Goal: Task Accomplishment & Management: Manage account settings

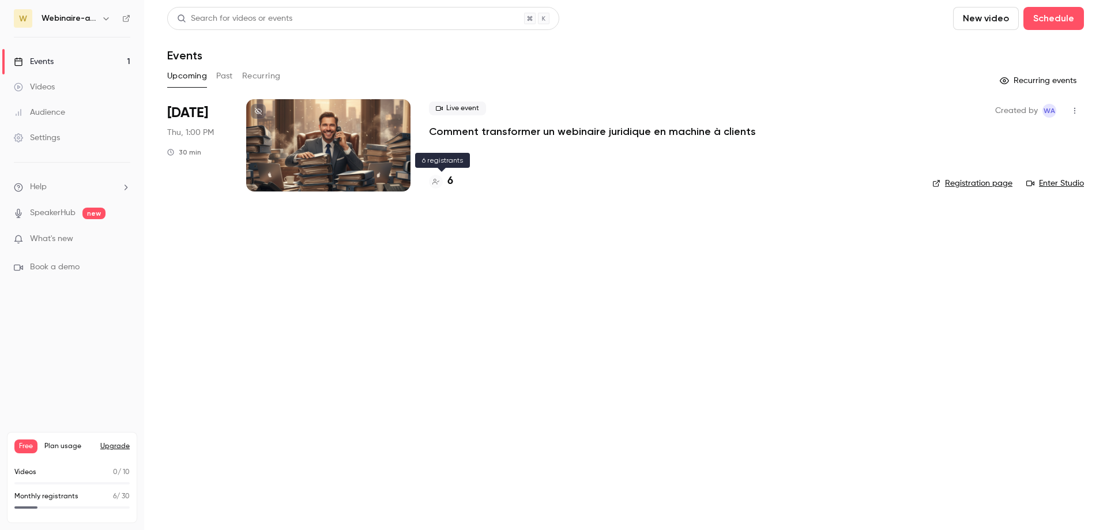
click at [450, 181] on h4 "6" at bounding box center [450, 181] width 6 height 16
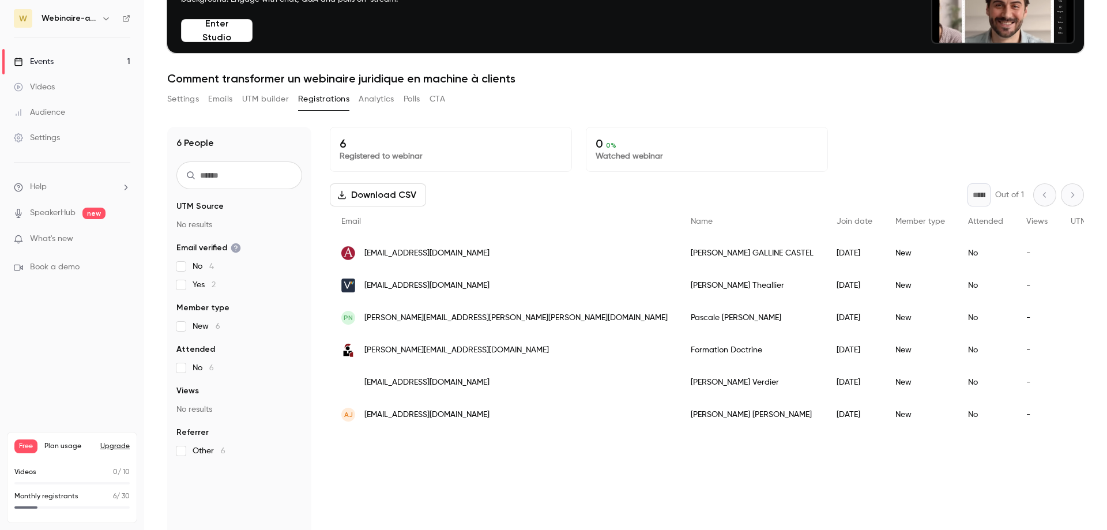
scroll to position [113, 0]
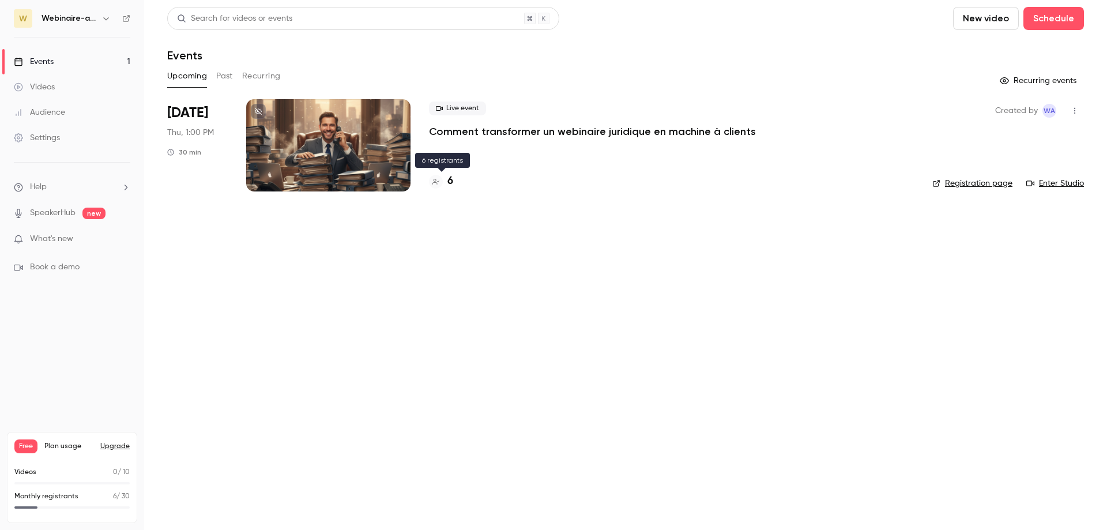
click at [450, 182] on h4 "6" at bounding box center [450, 181] width 6 height 16
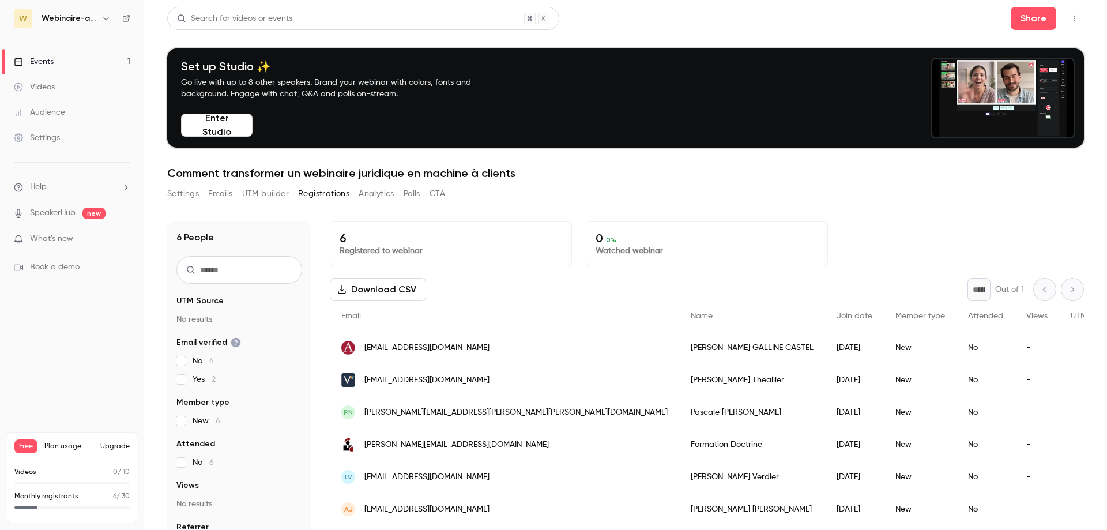
click at [64, 62] on link "Events 1" at bounding box center [72, 61] width 144 height 25
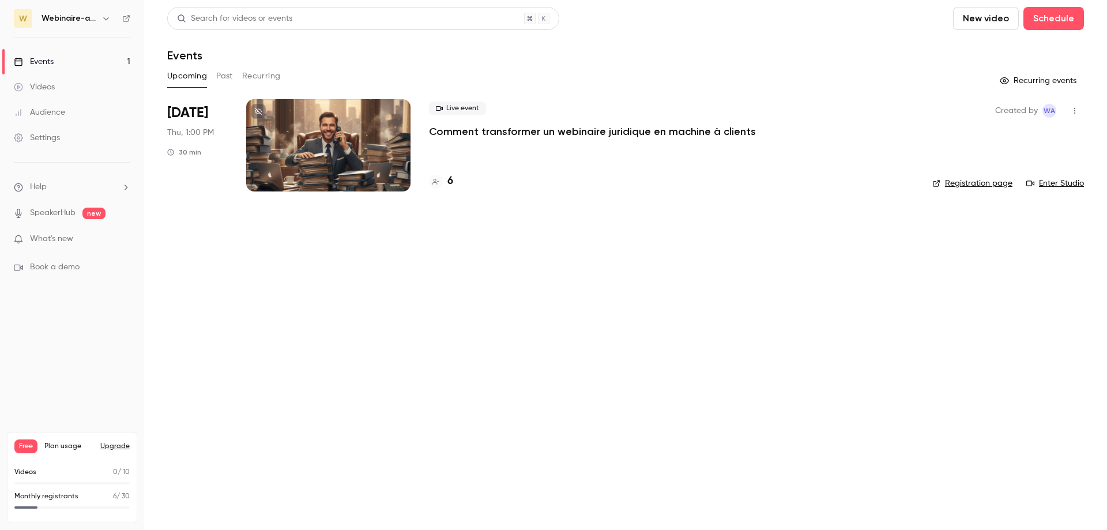
click at [450, 180] on h4 "6" at bounding box center [450, 181] width 6 height 16
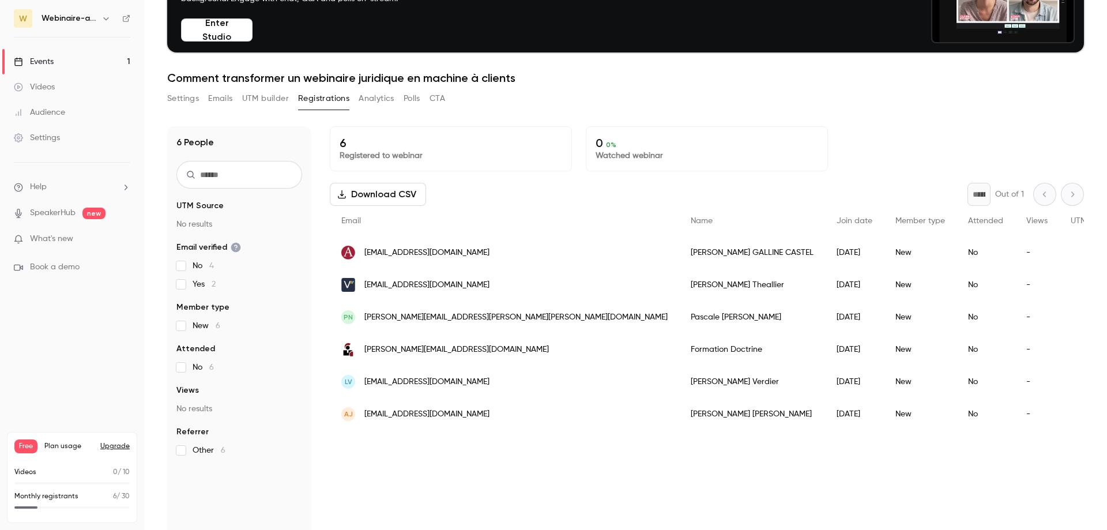
scroll to position [113, 0]
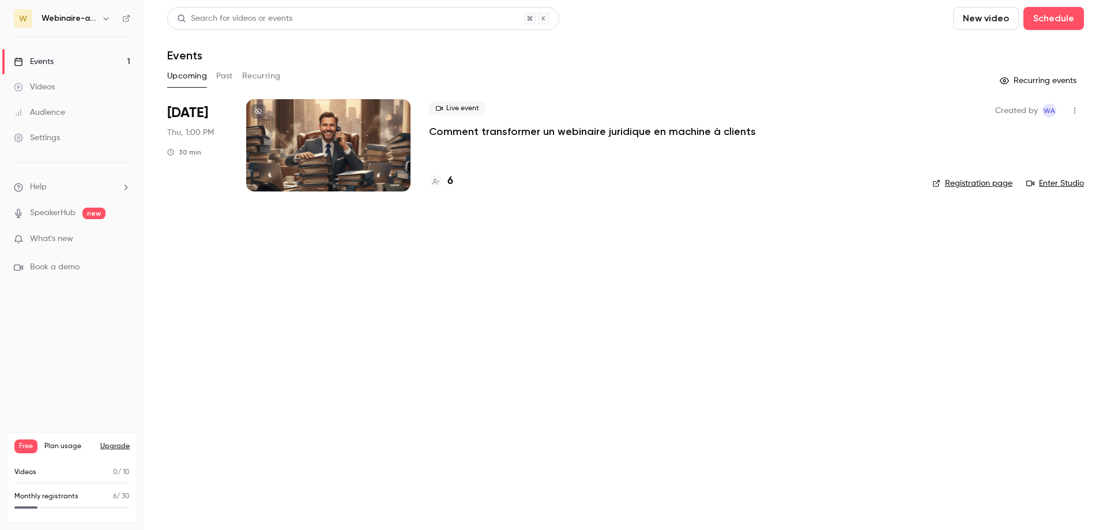
click at [454, 184] on div "6" at bounding box center [671, 181] width 485 height 16
click at [449, 182] on h4 "6" at bounding box center [450, 181] width 6 height 16
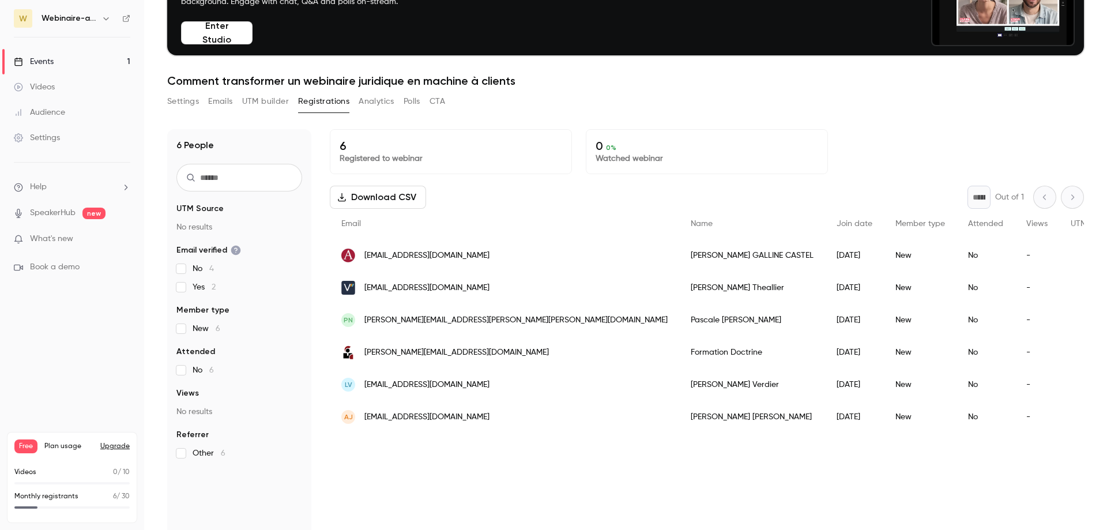
scroll to position [113, 0]
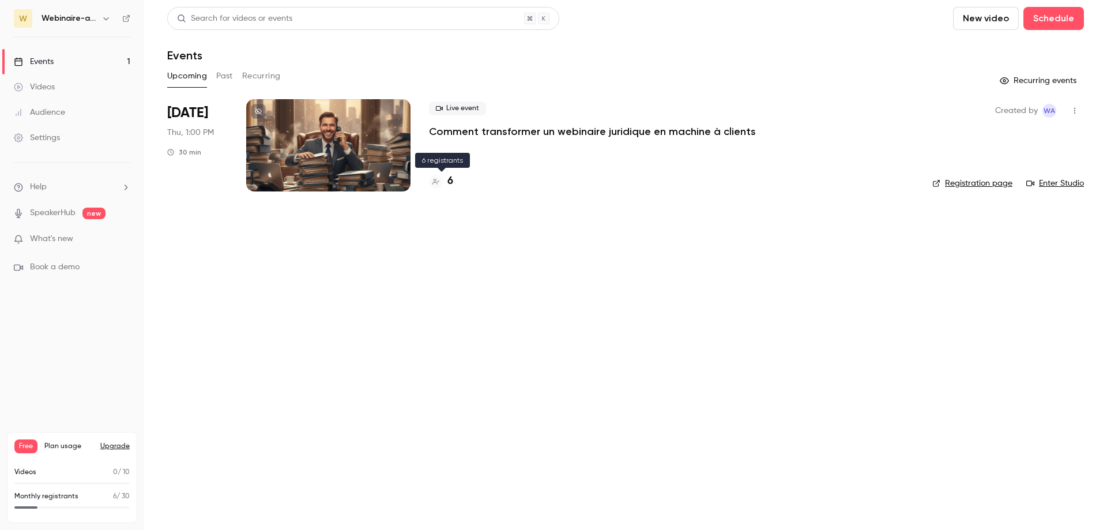
click at [449, 183] on h4 "6" at bounding box center [450, 181] width 6 height 16
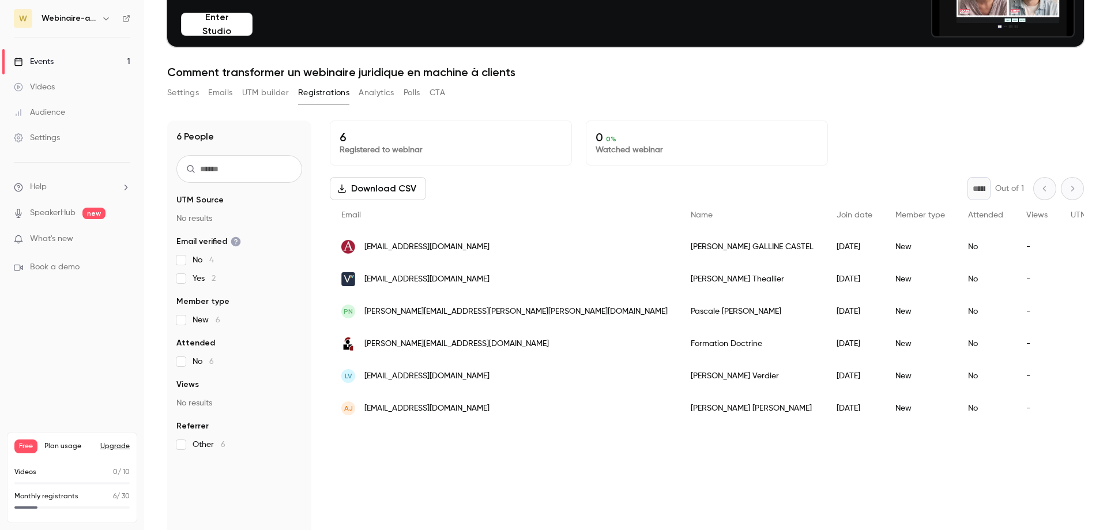
scroll to position [113, 0]
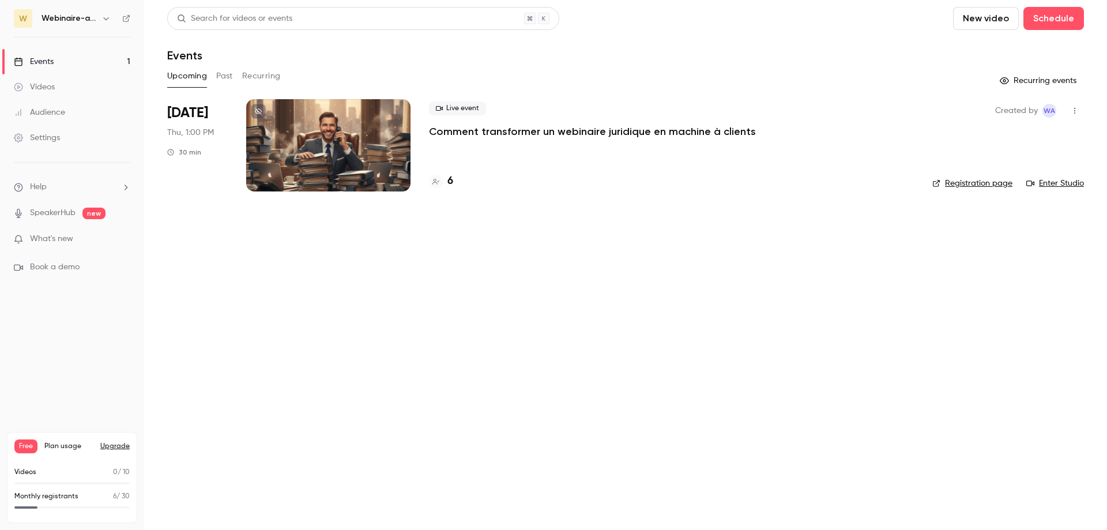
click at [448, 180] on h4 "6" at bounding box center [450, 181] width 6 height 16
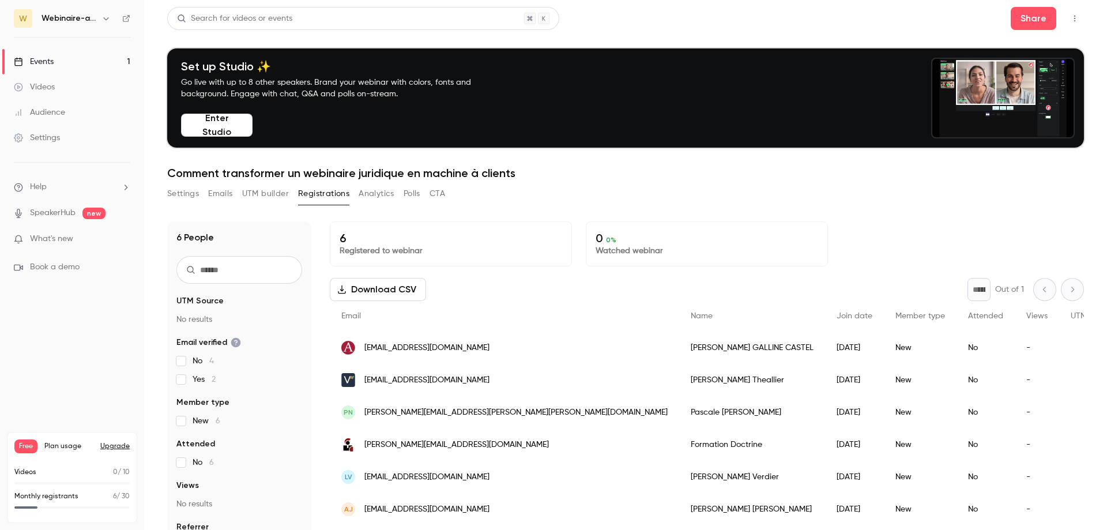
click at [72, 57] on link "Events 1" at bounding box center [72, 61] width 144 height 25
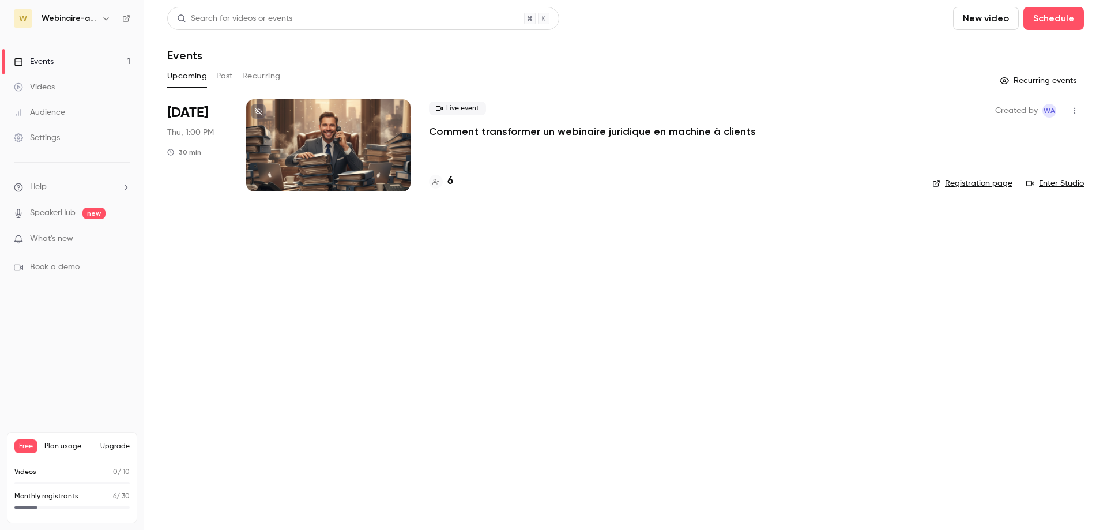
click at [518, 129] on p "Comment transformer un webinaire juridique en machine à clients" at bounding box center [592, 132] width 327 height 14
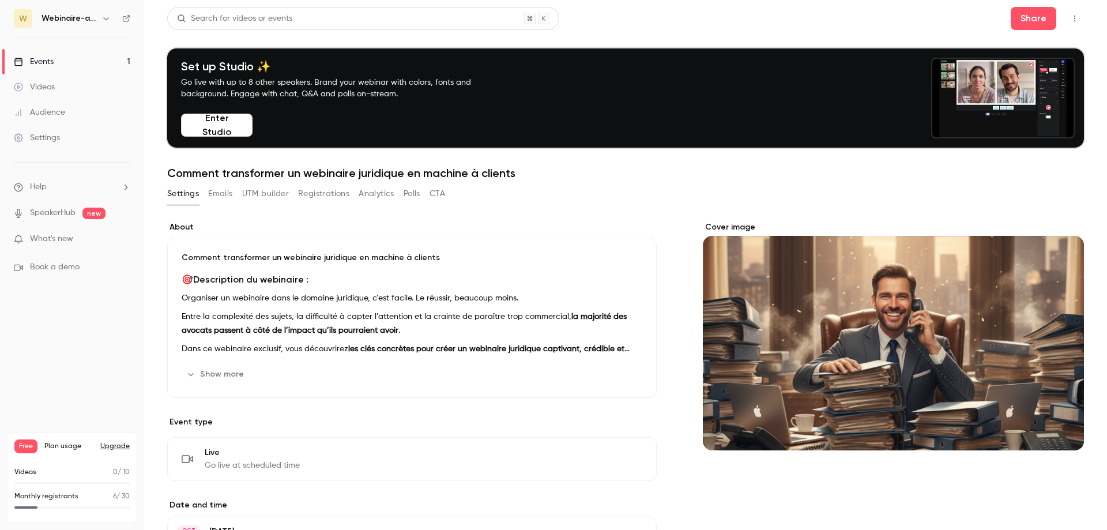
click at [46, 64] on div "Events" at bounding box center [34, 62] width 40 height 12
